Goal: Task Accomplishment & Management: Check status

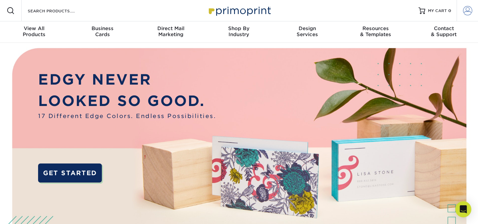
click at [467, 13] on span at bounding box center [467, 10] width 9 height 9
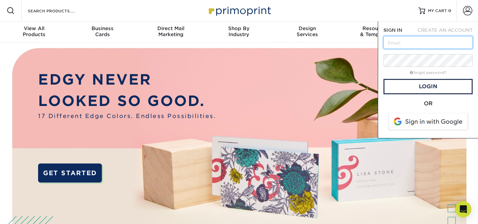
paste input "[EMAIL_ADDRESS][DOMAIN_NAME]"
type input "[EMAIL_ADDRESS][DOMAIN_NAME]"
click at [402, 81] on link "Login" at bounding box center [427, 86] width 89 height 15
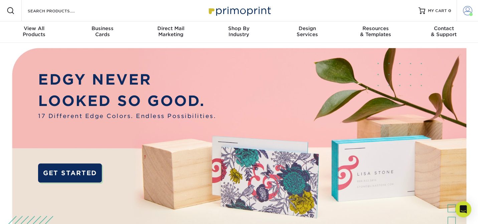
click at [467, 12] on span at bounding box center [467, 10] width 9 height 9
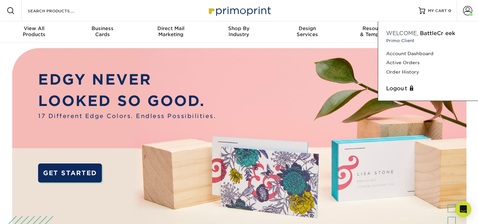
click at [382, 152] on img at bounding box center [238, 161] width 473 height 236
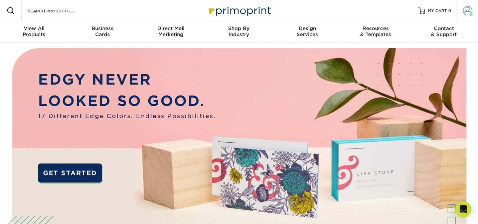
click at [470, 11] on span at bounding box center [467, 10] width 9 height 9
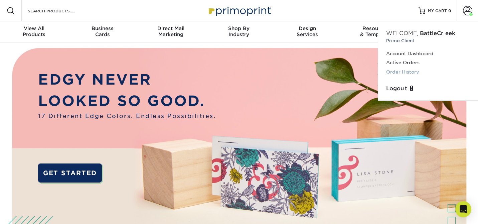
click at [402, 70] on link "Order History" at bounding box center [428, 71] width 84 height 9
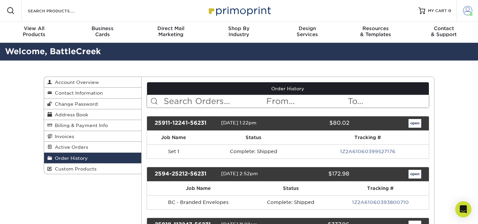
click at [467, 10] on span at bounding box center [467, 10] width 9 height 9
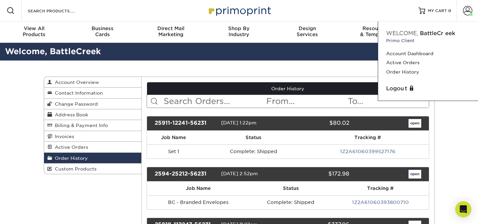
click at [440, 35] on span "BattleCreek" at bounding box center [437, 33] width 35 height 6
click at [409, 55] on link "Account Dashboard" at bounding box center [428, 53] width 84 height 9
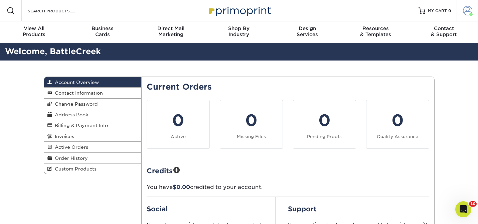
click at [461, 14] on link "Account" at bounding box center [466, 10] width 21 height 21
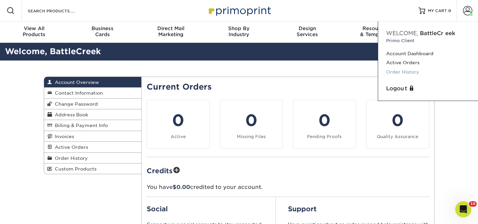
click at [403, 71] on link "Order History" at bounding box center [428, 71] width 84 height 9
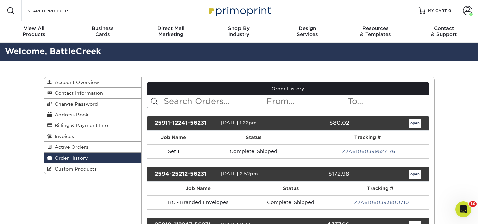
click at [224, 101] on input "text" at bounding box center [214, 101] width 103 height 13
type input "BCYA"
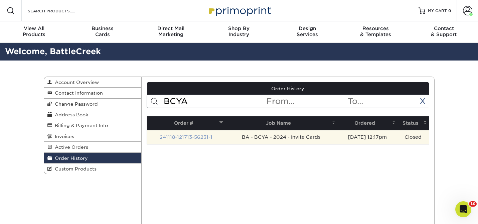
click at [176, 138] on link "241118-121713-56231-1" at bounding box center [186, 136] width 53 height 5
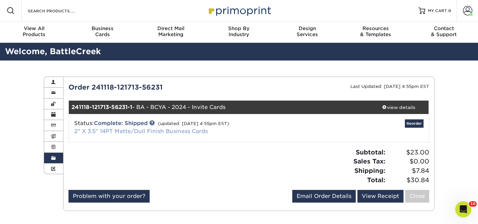
click at [142, 133] on link "2" X 3.5" 14PT Matte/Dull Finish Business Cards" at bounding box center [141, 131] width 134 height 6
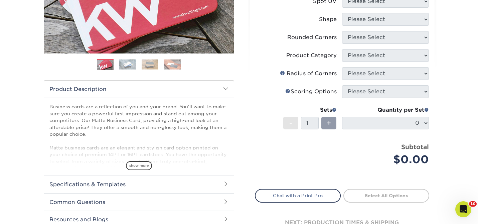
scroll to position [144, 0]
click at [130, 65] on img at bounding box center [127, 64] width 17 height 10
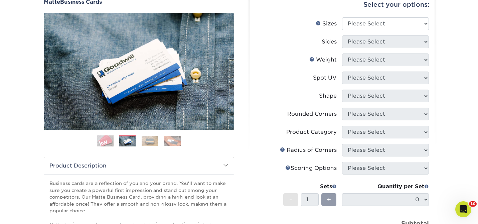
scroll to position [67, 0]
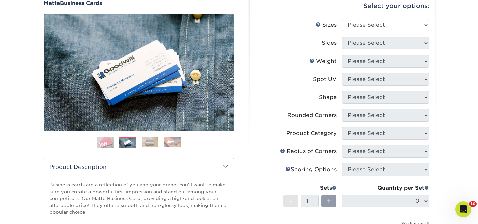
click at [152, 140] on img at bounding box center [150, 142] width 17 height 10
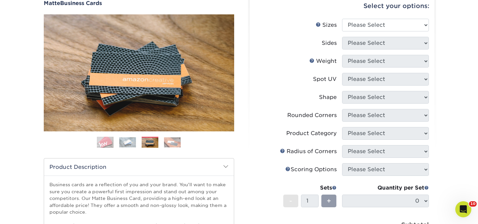
click at [172, 139] on img at bounding box center [172, 142] width 17 height 10
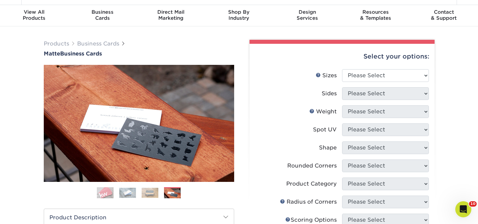
scroll to position [0, 0]
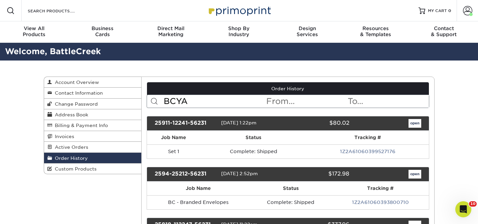
click at [228, 102] on input "BCYA" at bounding box center [214, 101] width 103 height 13
click at [155, 102] on span at bounding box center [154, 101] width 8 height 8
click at [152, 102] on span at bounding box center [154, 101] width 8 height 8
click at [236, 102] on input "BCYA" at bounding box center [214, 101] width 103 height 13
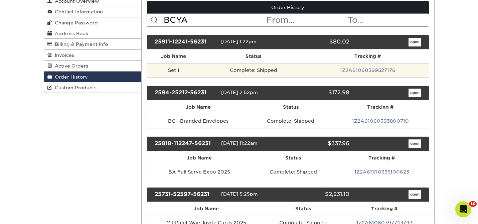
scroll to position [79, 0]
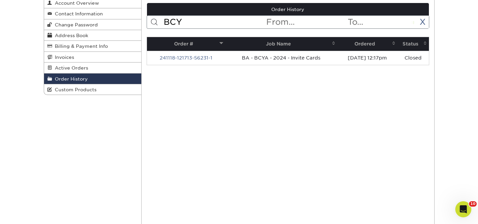
type input "BCYA"
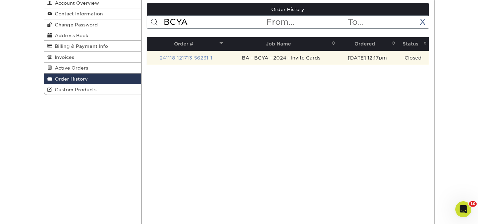
click at [184, 58] on link "241118-121713-56231-1" at bounding box center [186, 57] width 53 height 5
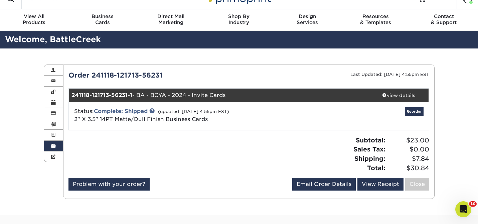
scroll to position [18, 0]
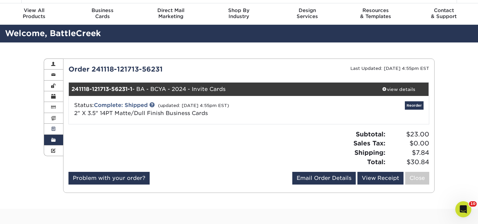
click at [54, 127] on link "Active Orders" at bounding box center [53, 129] width 19 height 11
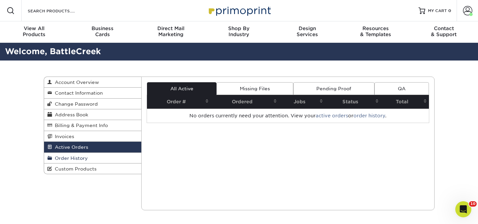
click at [80, 157] on span "Order History" at bounding box center [70, 157] width 36 height 5
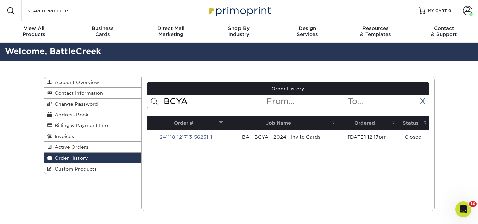
click at [219, 121] on span at bounding box center [221, 122] width 5 height 5
click at [103, 29] on span "Business" at bounding box center [102, 28] width 68 height 6
